Goal: Task Accomplishment & Management: Complete application form

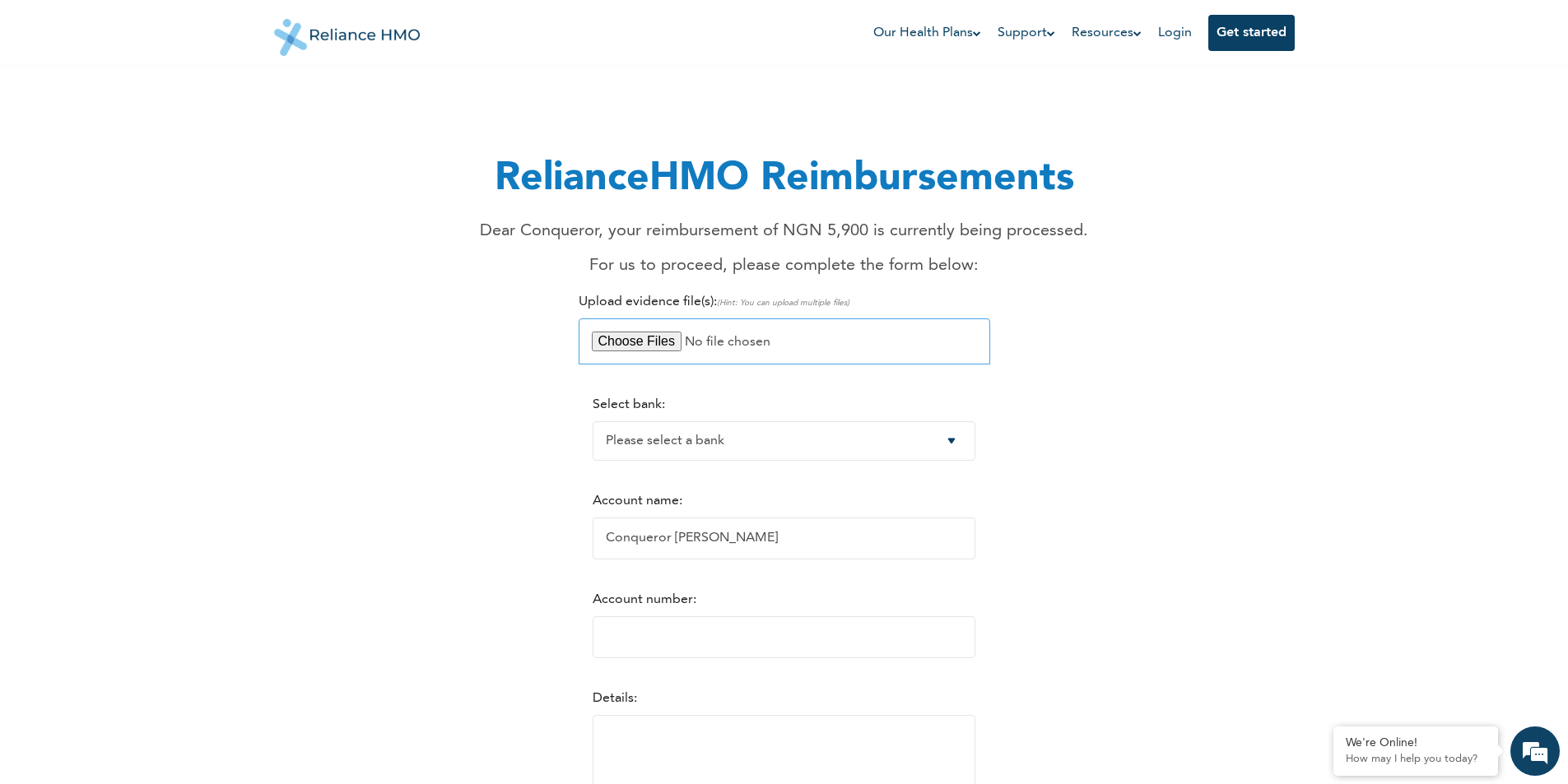
click at [657, 349] on input "file" at bounding box center [784, 341] width 412 height 46
click at [638, 343] on input "file" at bounding box center [784, 341] width 412 height 46
click at [639, 345] on input "file" at bounding box center [784, 341] width 412 height 46
click at [633, 345] on input "file" at bounding box center [784, 341] width 412 height 46
type input "C:\fakepath\WhatsApp Image [DATE] 10.56.21 AM (1).jpeg"
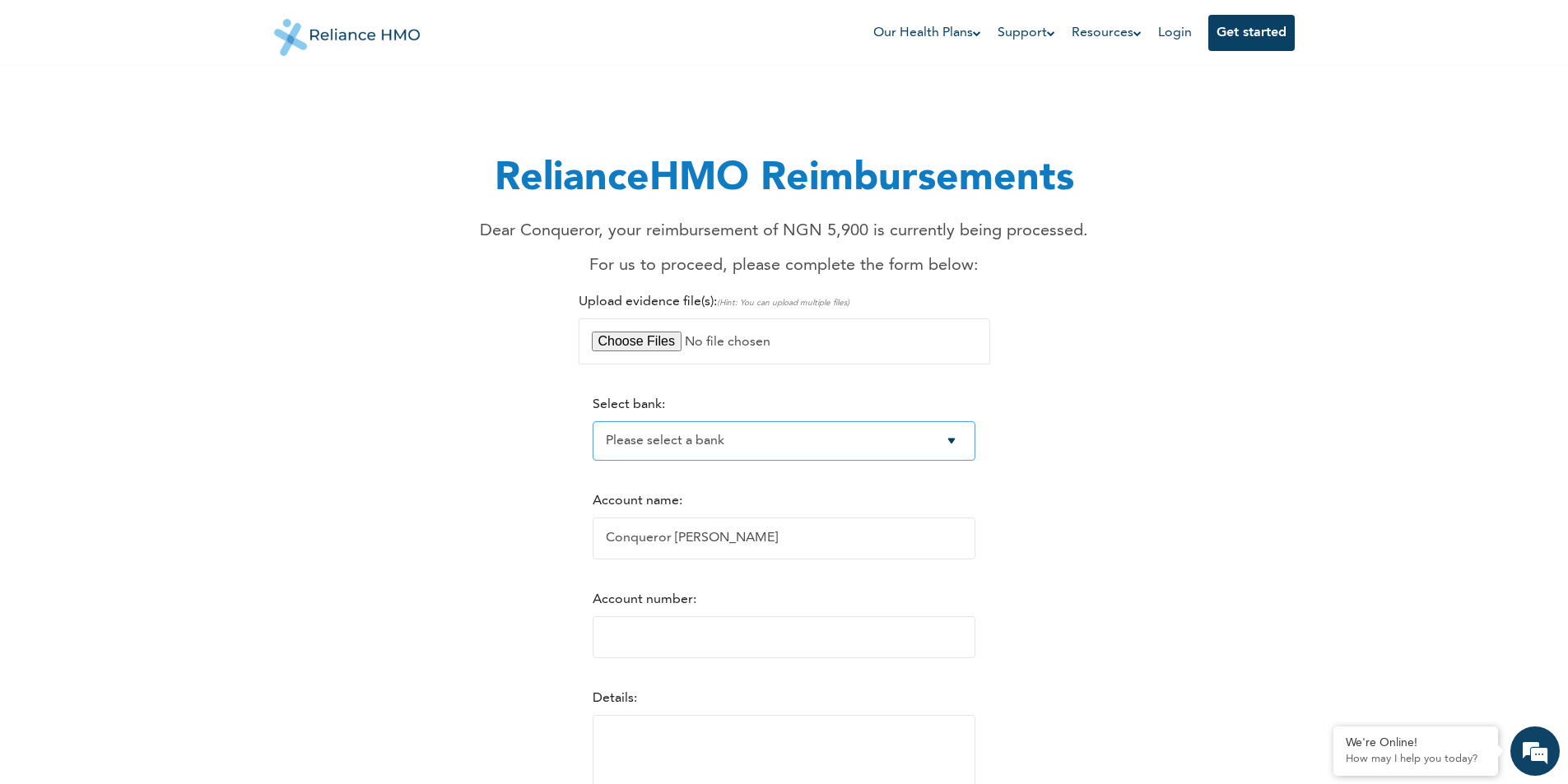
click at [722, 447] on select "Please select a bank Access Bank Plc. Citibank Nigeria Limited Access Bank (Dia…" at bounding box center [784, 441] width 383 height 39
click at [593, 421] on select "Please select a bank Access Bank Plc. Citibank Nigeria Limited Access Bank (Dia…" at bounding box center [784, 441] width 383 height 39
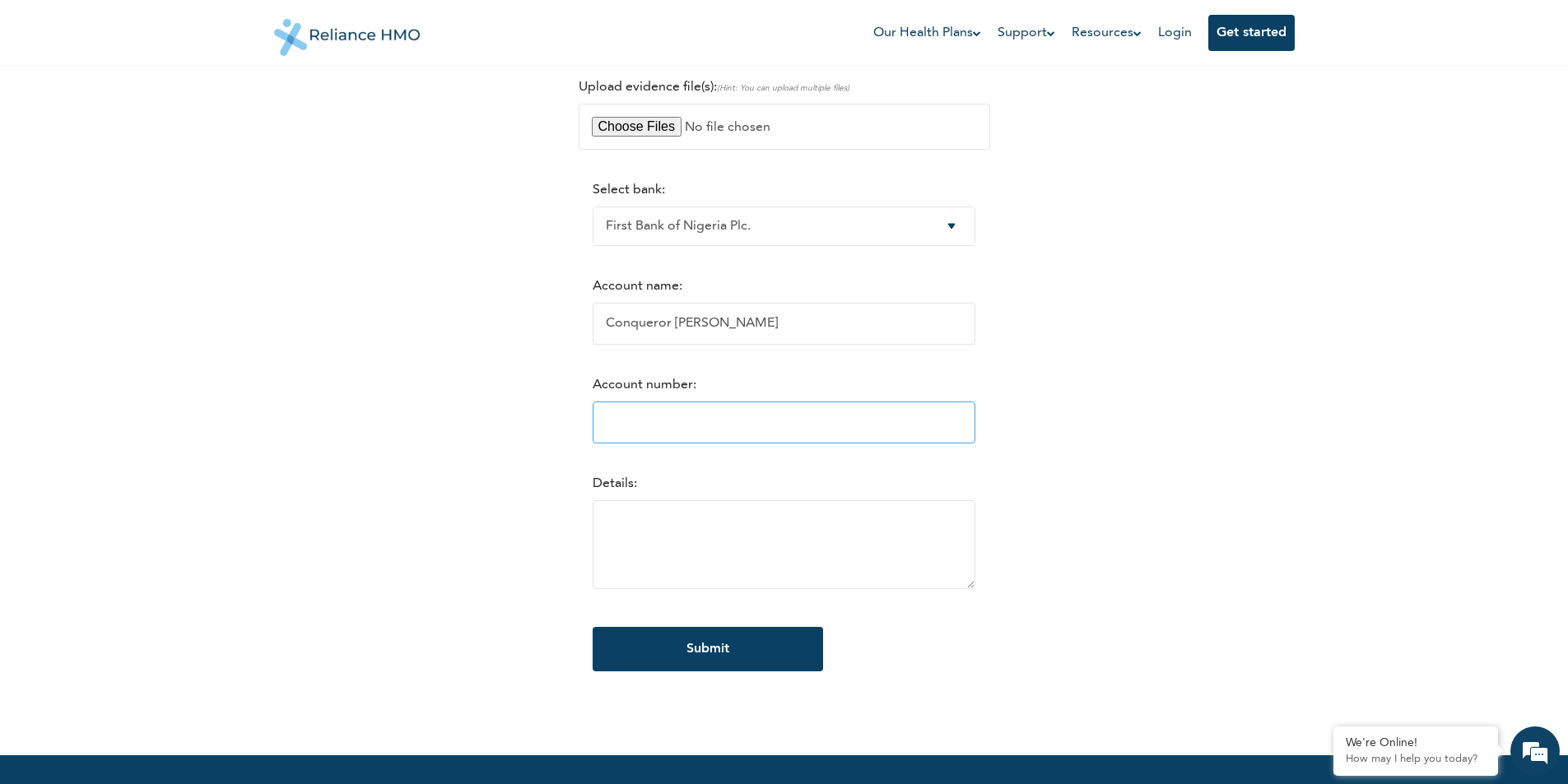
scroll to position [246, 0]
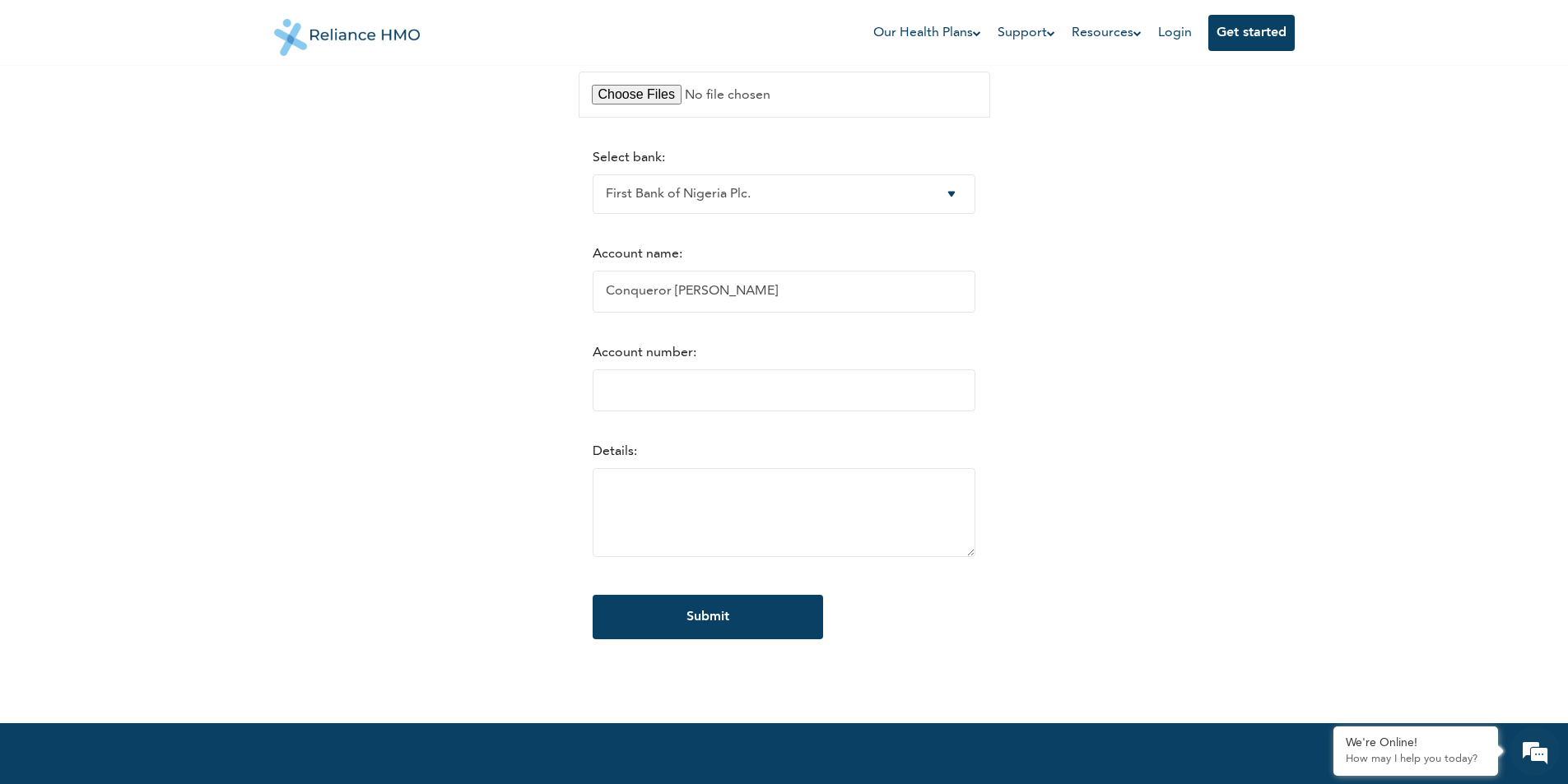
drag, startPoint x: 758, startPoint y: 303, endPoint x: 542, endPoint y: 304, distance: 216.0
click at [593, 303] on input "Conqueror [PERSON_NAME]" at bounding box center [784, 292] width 383 height 42
click at [965, 203] on select "Please select a bank Access Bank Plc. Citibank Nigeria Limited Access Bank (Dia…" at bounding box center [784, 194] width 383 height 39
select select "8"
click at [593, 175] on select "Please select a bank Access Bank Plc. Citibank Nigeria Limited Access Bank (Dia…" at bounding box center [784, 194] width 383 height 39
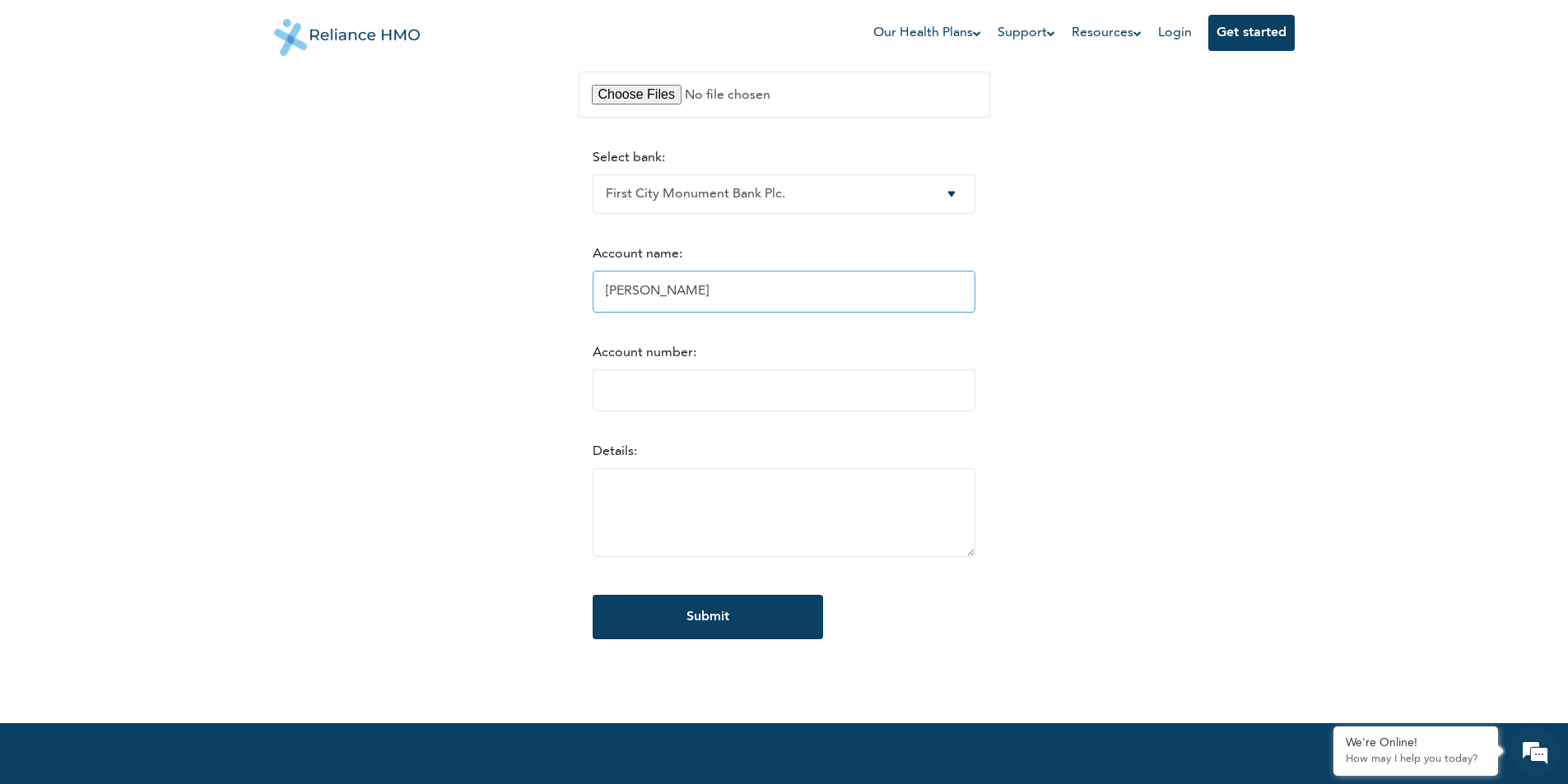
click at [637, 304] on input "[PERSON_NAME]" at bounding box center [784, 292] width 383 height 42
drag, startPoint x: 778, startPoint y: 307, endPoint x: 372, endPoint y: 291, distance: 406.3
click at [429, 280] on div "RelianceHMO Reimbursements Dear Conqueror, your reimbursement of NGN 5,900 is c…" at bounding box center [784, 254] width 1001 height 835
type input "[PERSON_NAME]"
click at [609, 392] on input "Account number:" at bounding box center [784, 391] width 383 height 42
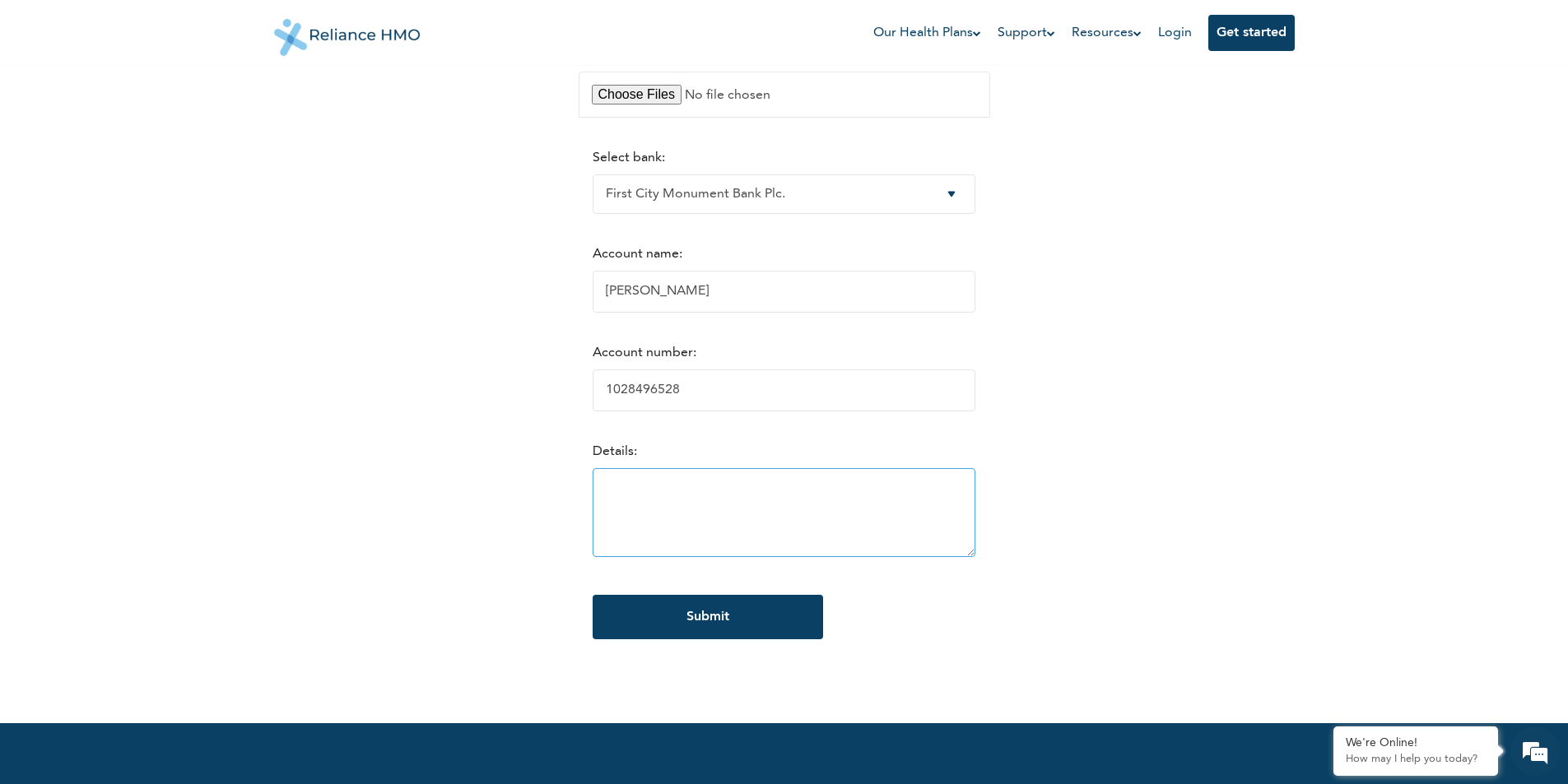
type input "1028496528"
click at [673, 492] on textarea at bounding box center [784, 513] width 383 height 89
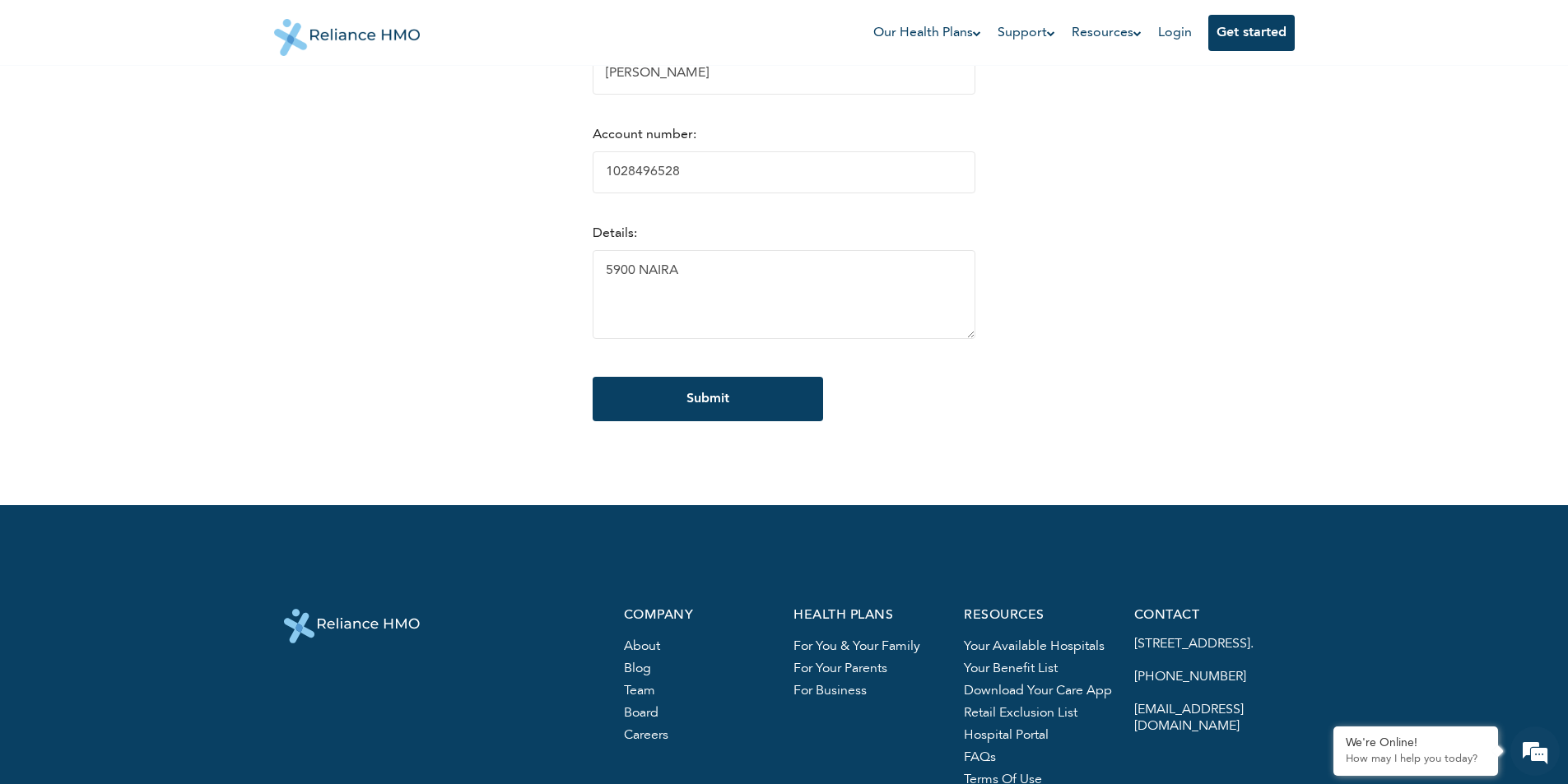
scroll to position [494, 0]
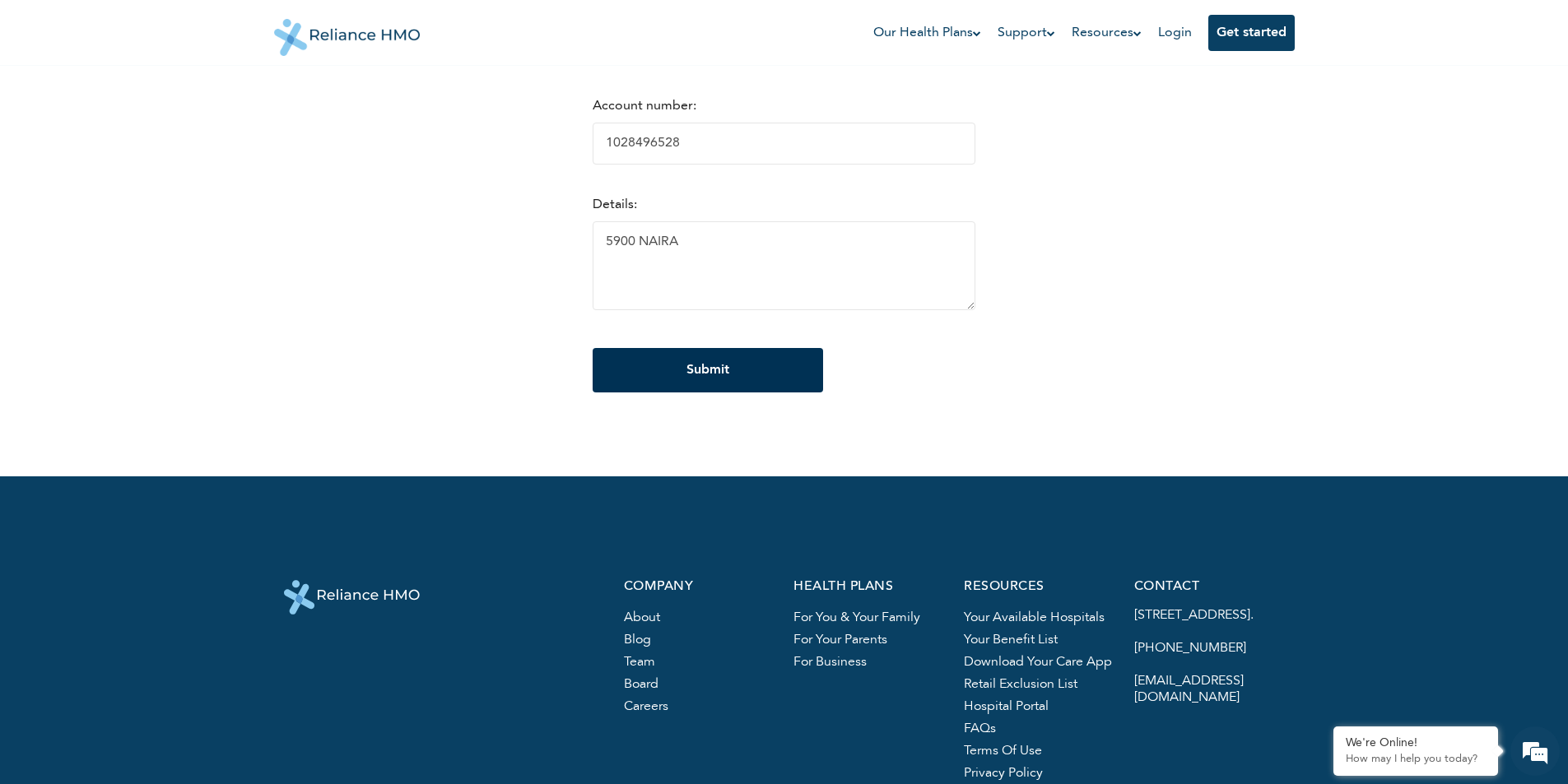
type textarea "5900 NAIRA"
click at [684, 378] on input "Submit" at bounding box center [708, 370] width 231 height 45
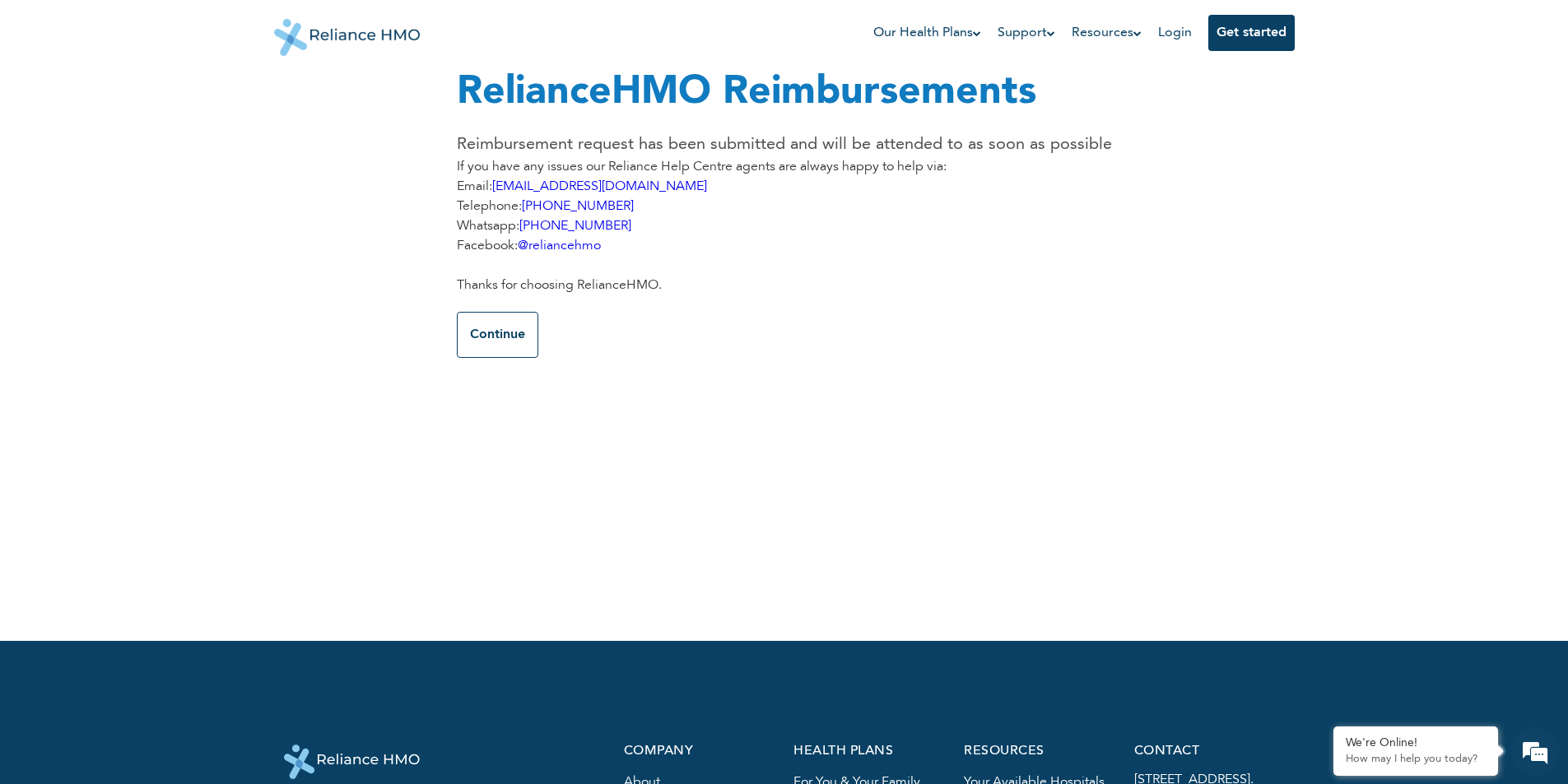
scroll to position [0, 0]
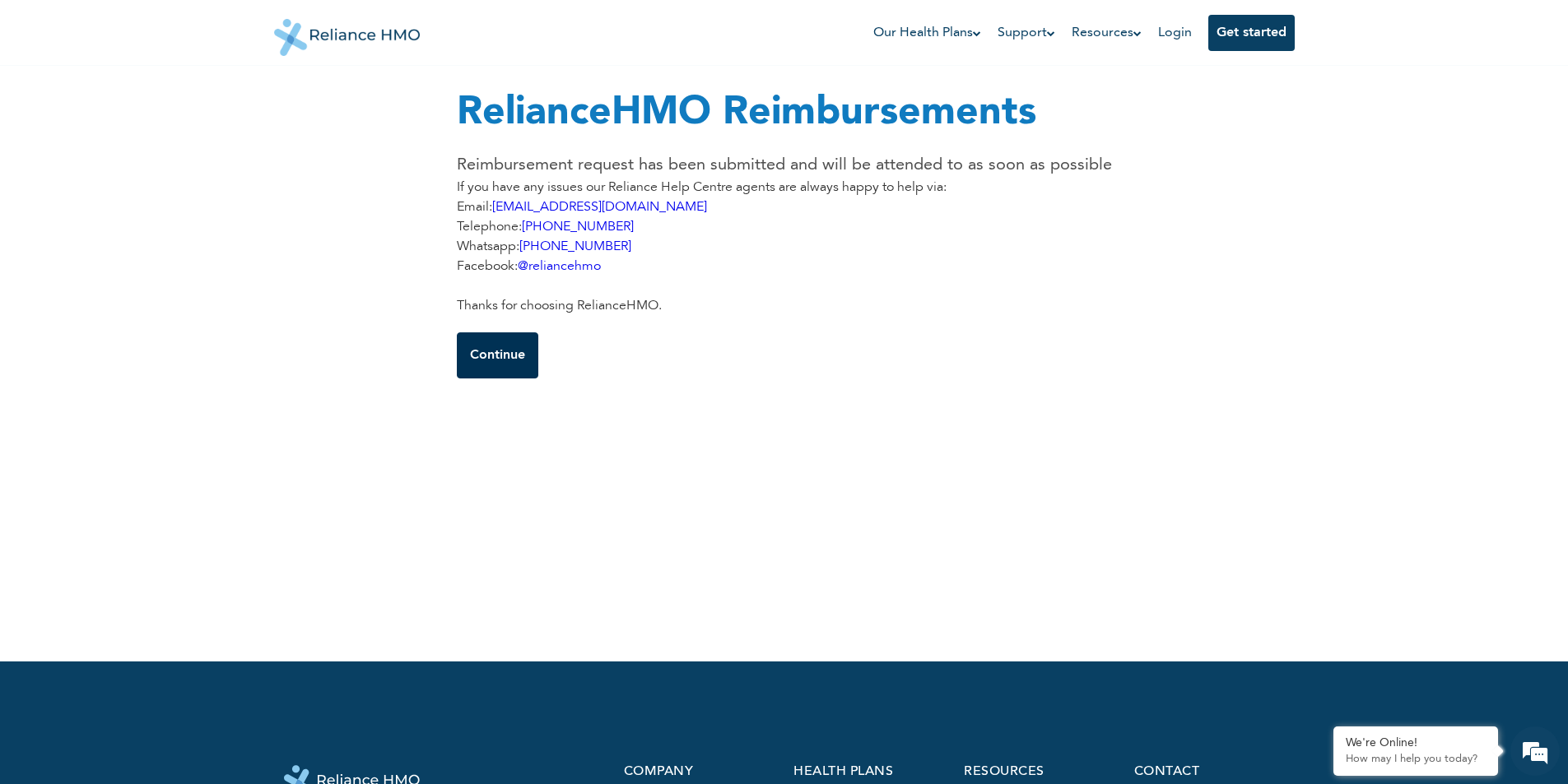
click at [522, 364] on button "Continue" at bounding box center [497, 355] width 81 height 46
